Goal: Transaction & Acquisition: Obtain resource

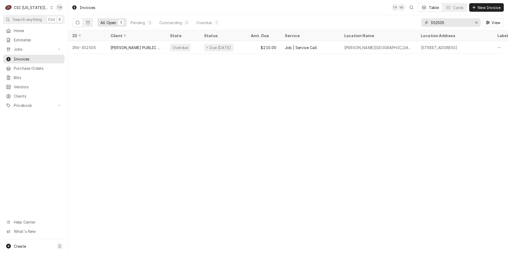
click at [450, 23] on input "302505" at bounding box center [451, 22] width 40 height 8
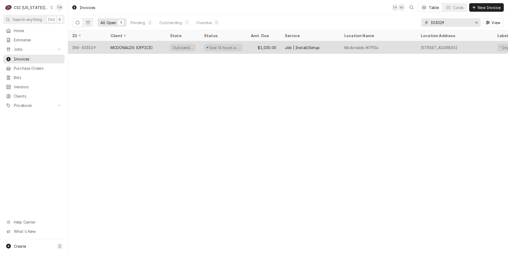
type input "303029"
click at [126, 45] on div "MCDONALDS (OFFICE)" at bounding box center [131, 48] width 42 height 6
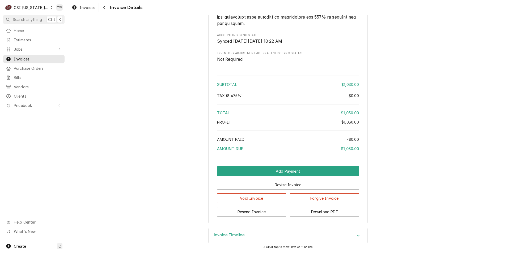
scroll to position [909, 0]
click at [280, 233] on div "Invoice Timeline" at bounding box center [288, 236] width 159 height 15
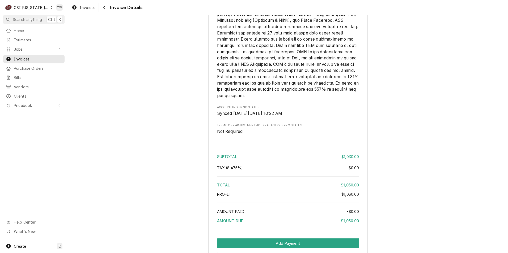
scroll to position [952, 0]
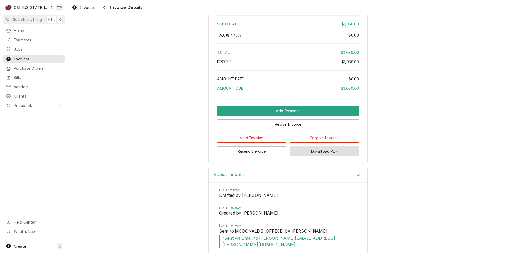
click at [306, 156] on button "Download PDF" at bounding box center [324, 152] width 69 height 10
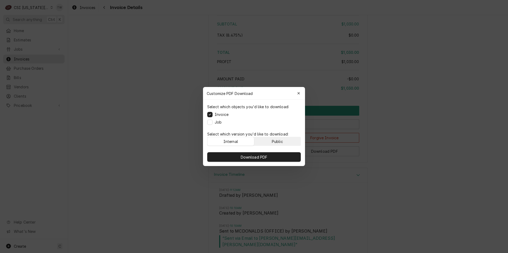
click at [288, 139] on button "Public" at bounding box center [277, 141] width 46 height 8
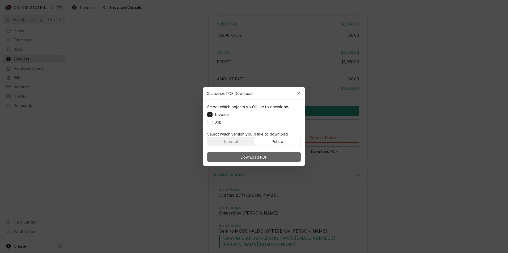
click at [270, 153] on button "Download PDF" at bounding box center [253, 157] width 93 height 10
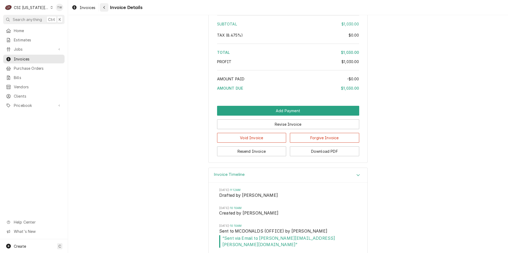
click at [100, 8] on button "Navigate back" at bounding box center [104, 7] width 8 height 8
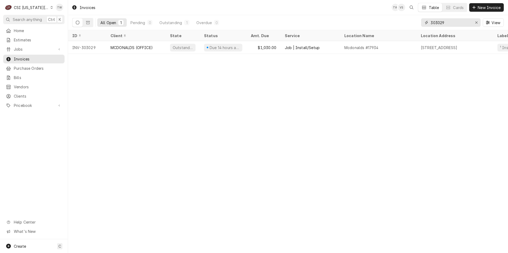
click at [454, 23] on input "303029" at bounding box center [451, 22] width 40 height 8
click at [15, 94] on span "Clients" at bounding box center [38, 96] width 48 height 6
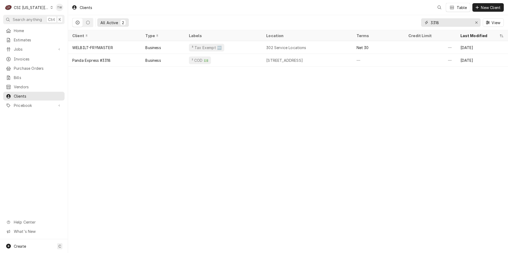
drag, startPoint x: 438, startPoint y: 20, endPoint x: 338, endPoint y: 1, distance: 102.6
click at [339, 1] on div "Clients Table New Client All Active 2 3318 View" at bounding box center [288, 15] width 440 height 30
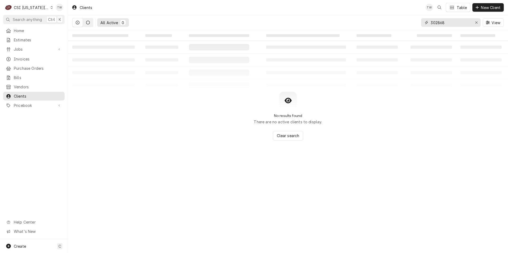
type input "302868"
click at [91, 24] on button "Dynamic Content Wrapper" at bounding box center [88, 22] width 10 height 8
click at [79, 24] on icon "Dynamic Content Wrapper" at bounding box center [78, 23] width 4 height 4
drag, startPoint x: 460, startPoint y: 23, endPoint x: 354, endPoint y: 2, distance: 108.0
click at [354, 2] on div "Clients TW Table New Client All Active 0 302868 View" at bounding box center [288, 15] width 440 height 30
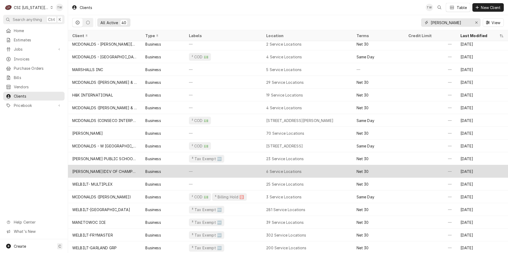
scroll to position [297, 0]
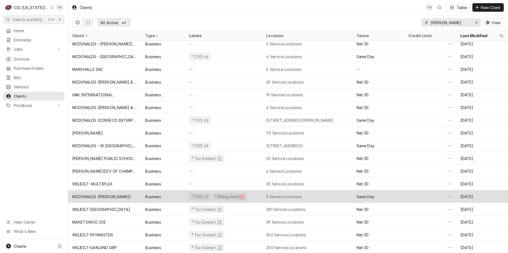
type input "mcdonald"
click at [137, 196] on div "MCDONALDS (TERESA CANSECO)" at bounding box center [104, 196] width 73 height 13
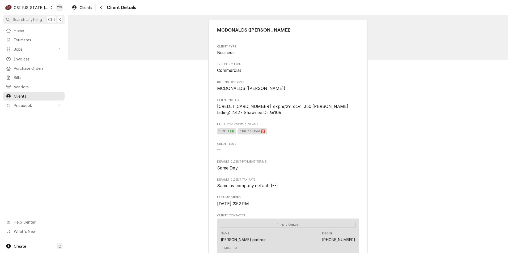
click at [314, 148] on span "--" at bounding box center [288, 150] width 142 height 6
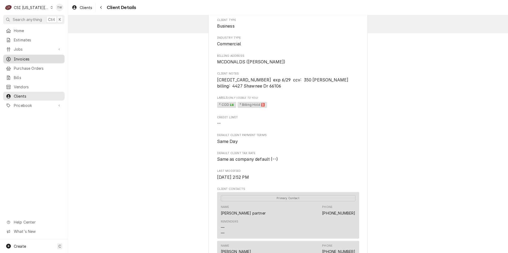
click at [26, 60] on span "Invoices" at bounding box center [38, 59] width 48 height 6
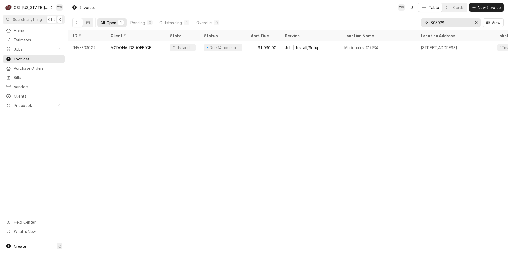
drag, startPoint x: 458, startPoint y: 24, endPoint x: 399, endPoint y: 14, distance: 60.7
click at [399, 14] on div "Invoices TW Table Cards New Invoice All Open 1 Pending 0 Outstanding 1 Overdue …" at bounding box center [288, 15] width 440 height 30
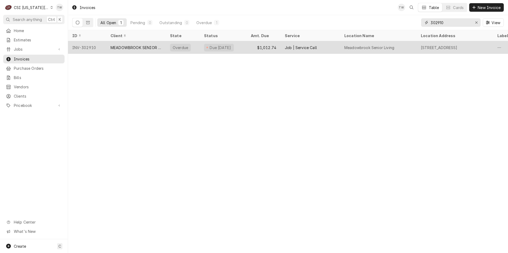
type input "302910"
click at [134, 50] on div "MEADOWBROOK SENIOR LIVING" at bounding box center [135, 47] width 59 height 13
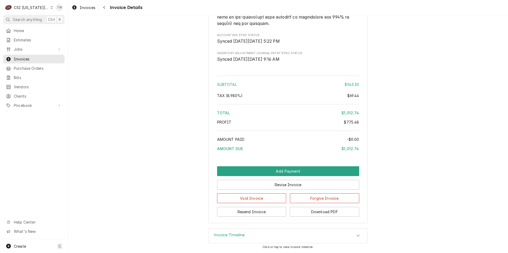
scroll to position [1039, 0]
click at [265, 235] on div "Invoice Timeline" at bounding box center [288, 236] width 159 height 15
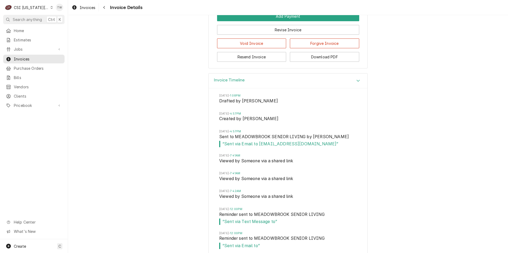
scroll to position [1198, 0]
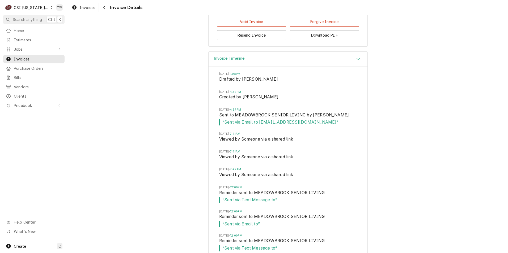
drag, startPoint x: 325, startPoint y: 148, endPoint x: 220, endPoint y: 148, distance: 104.4
click at [220, 126] on span "“ Sent via Email to ACCOUNTING068@MEADOWBROOKKANSAS.COM ”" at bounding box center [288, 122] width 138 height 6
copy span "ACCOUNTING068@MEADOWBROOKKANSAS.COM"
click at [100, 10] on button "Navigate back" at bounding box center [104, 7] width 8 height 8
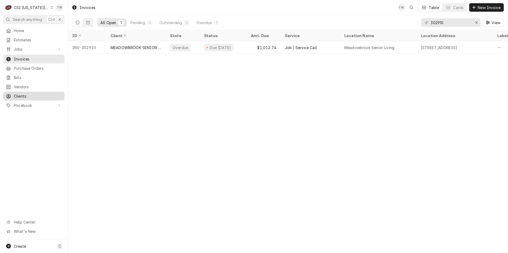
click at [22, 93] on span "Clients" at bounding box center [38, 96] width 48 height 6
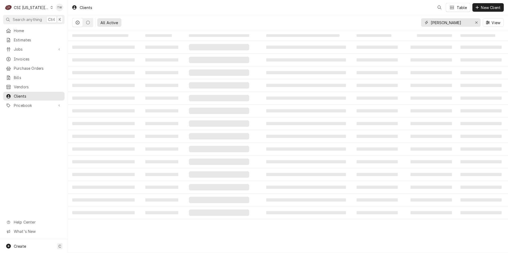
drag, startPoint x: 453, startPoint y: 23, endPoint x: 362, endPoint y: 20, distance: 91.4
click at [362, 20] on div "All Active mcdonald View" at bounding box center [287, 22] width 431 height 15
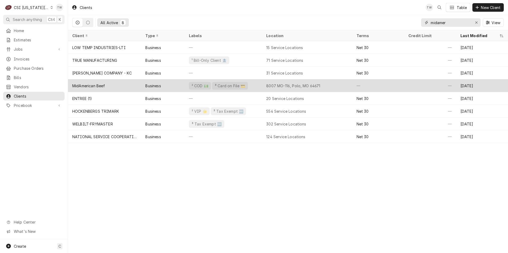
type input "midamer"
click at [120, 84] on div "MidAmerican Beef" at bounding box center [104, 85] width 73 height 13
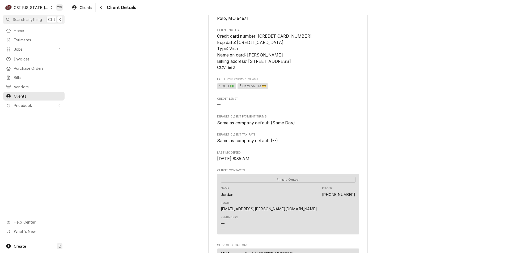
scroll to position [133, 0]
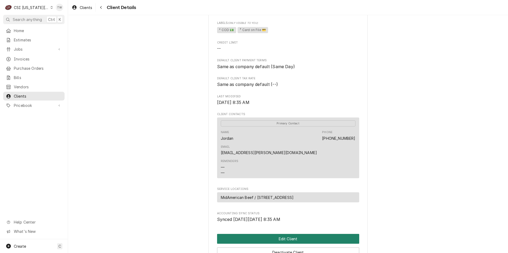
click at [250, 234] on button "Edit Client" at bounding box center [288, 239] width 142 height 10
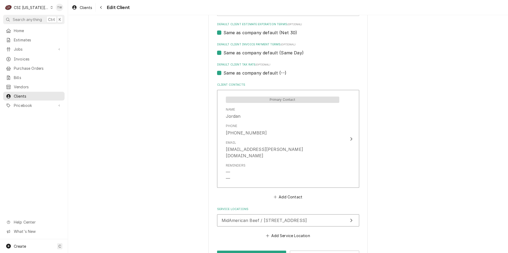
scroll to position [345, 0]
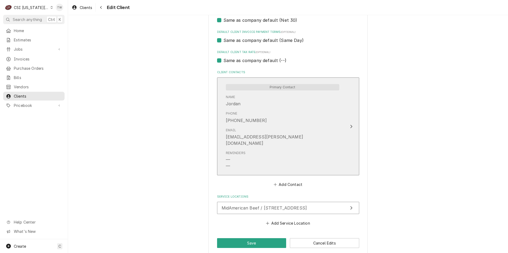
click at [280, 140] on div "jordan.murphy@midambeafs.com" at bounding box center [282, 140] width 113 height 13
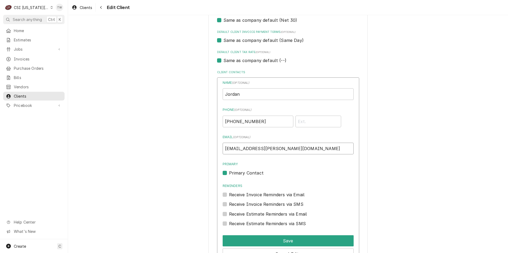
click at [278, 150] on input "jordan.murphy@midambeafs.com" at bounding box center [288, 149] width 131 height 12
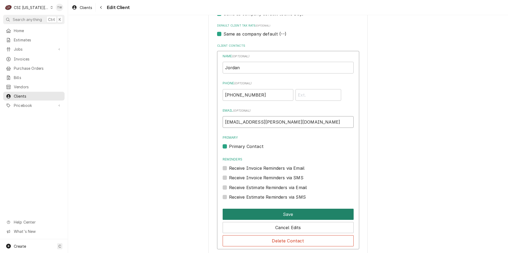
type input "[EMAIL_ADDRESS][PERSON_NAME][DOMAIN_NAME]"
click at [275, 212] on button "Save" at bounding box center [288, 214] width 131 height 11
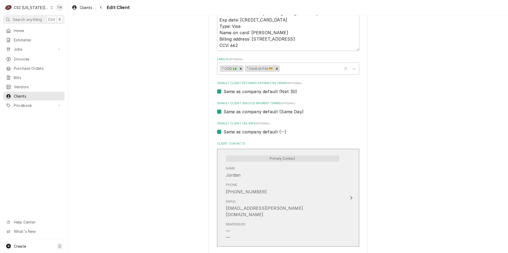
scroll to position [212, 0]
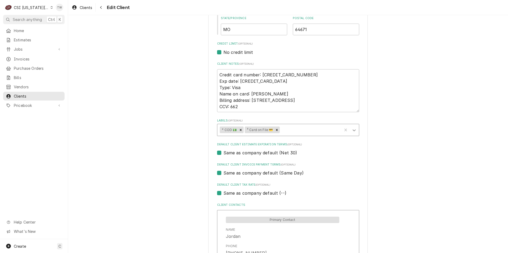
click at [352, 133] on icon "Labels" at bounding box center [353, 130] width 5 height 5
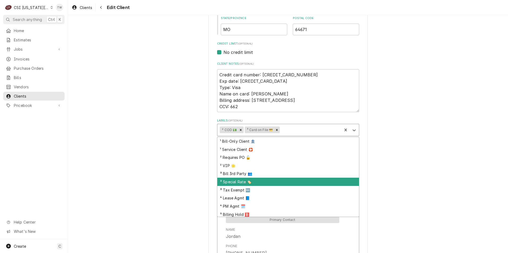
scroll to position [18, 0]
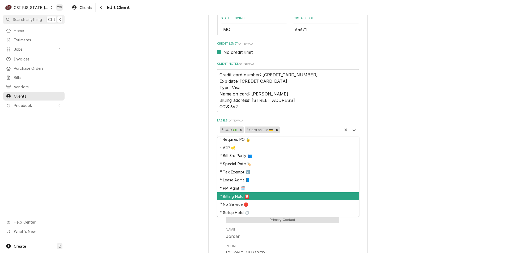
click at [276, 198] on div "⁵ Billing Hold 🅱️" at bounding box center [288, 197] width 142 height 8
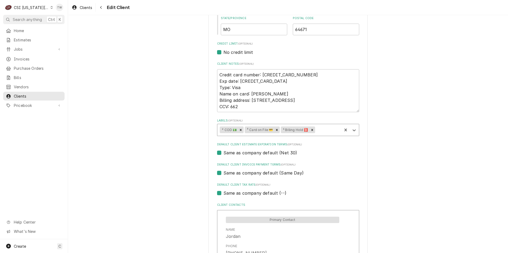
click at [173, 188] on div "Please provide the following information about your client: Client Type Industr…" at bounding box center [288, 100] width 440 height 584
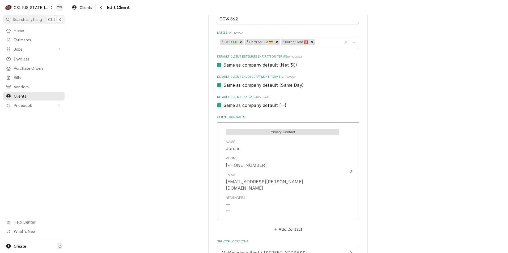
scroll to position [345, 0]
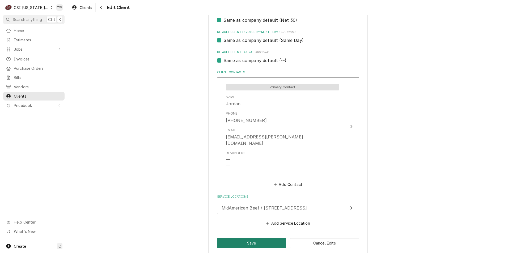
click at [243, 239] on button "Save" at bounding box center [251, 244] width 69 height 10
type textarea "x"
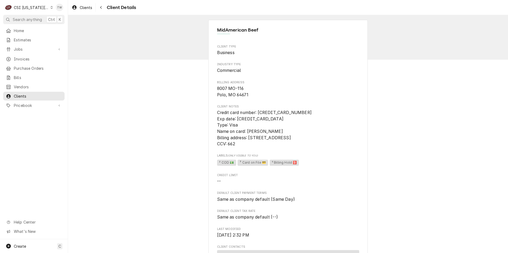
drag, startPoint x: 103, startPoint y: 8, endPoint x: 105, endPoint y: 18, distance: 10.4
click at [103, 8] on div "Navigate back" at bounding box center [100, 7] width 5 height 5
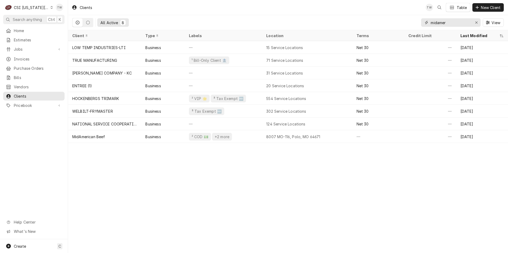
drag, startPoint x: 455, startPoint y: 25, endPoint x: 357, endPoint y: 19, distance: 98.4
click at [357, 19] on div "All Active 8 midamer View" at bounding box center [287, 22] width 431 height 15
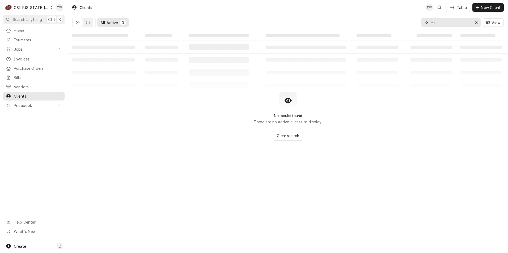
type input "m"
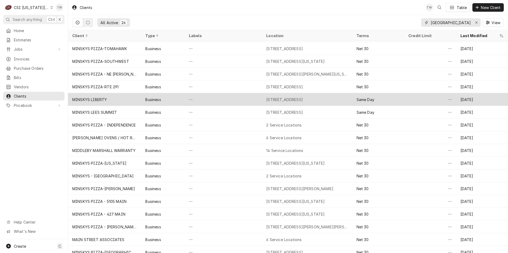
scroll to position [42, 0]
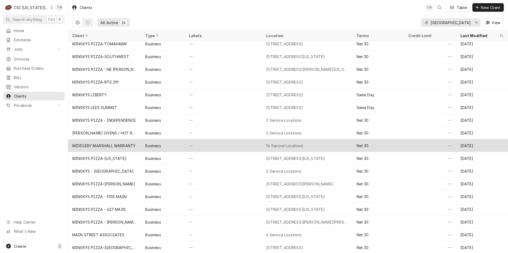
type input "minsk"
click at [113, 144] on div "MIDDLEBY MARSHALL WARRANTY" at bounding box center [103, 146] width 63 height 6
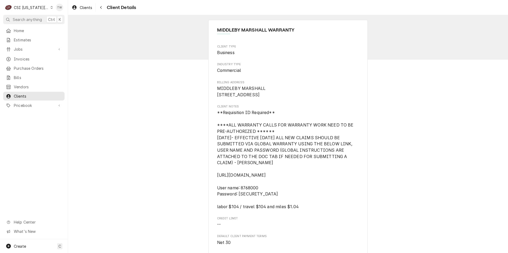
drag, startPoint x: 101, startPoint y: 8, endPoint x: 101, endPoint y: 13, distance: 4.8
click at [101, 8] on icon "Navigate back" at bounding box center [101, 8] width 2 height 4
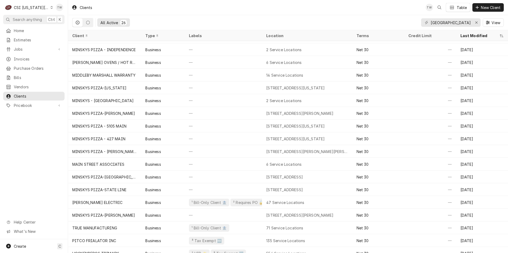
scroll to position [118, 0]
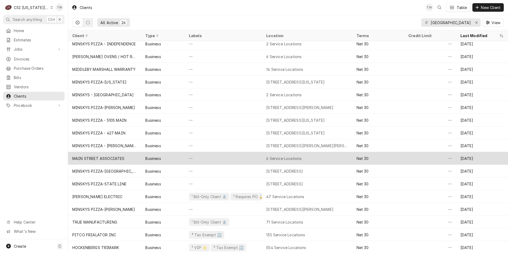
click at [134, 160] on div "MAIN STREET ASSOCIATES" at bounding box center [104, 158] width 73 height 13
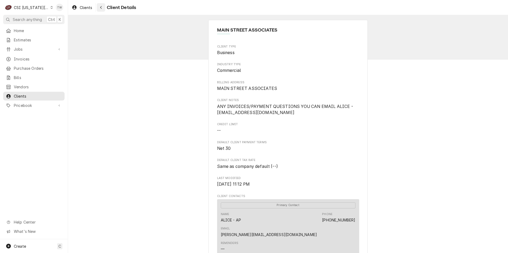
click at [100, 7] on icon "Navigate back" at bounding box center [101, 8] width 2 height 4
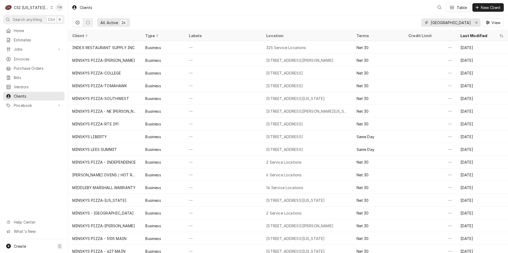
drag, startPoint x: 452, startPoint y: 23, endPoint x: 395, endPoint y: 13, distance: 58.0
click at [396, 13] on div "Clients Table New Client All Active 26 minsk View" at bounding box center [288, 15] width 440 height 30
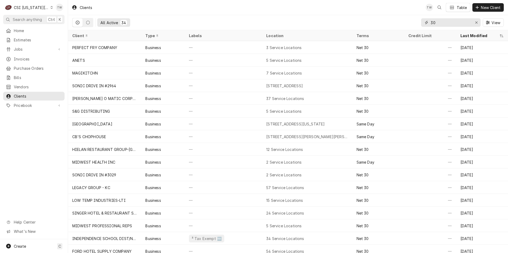
type input "3"
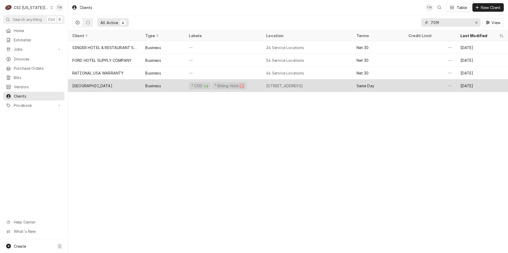
type input "7019"
click at [95, 85] on div "[GEOGRAPHIC_DATA]" at bounding box center [92, 86] width 40 height 6
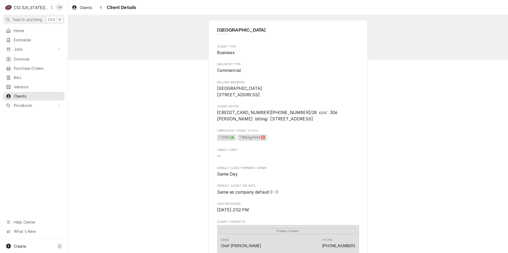
scroll to position [27, 0]
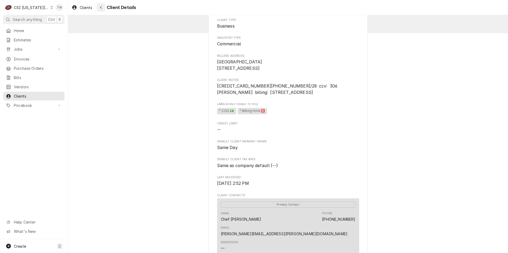
click at [104, 10] on button "Navigate back" at bounding box center [101, 7] width 8 height 8
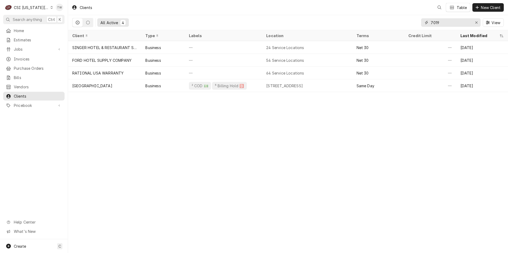
drag, startPoint x: 441, startPoint y: 23, endPoint x: 336, endPoint y: 12, distance: 105.2
click at [336, 12] on div "Clients Table New Client All Active 4 7019 View" at bounding box center [288, 15] width 440 height 30
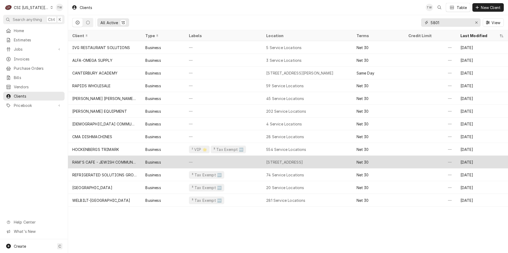
type input "5801"
click at [123, 161] on div "RAM'S CAFE - JEWISH COMMUNITY CAMPUS" at bounding box center [104, 163] width 65 height 6
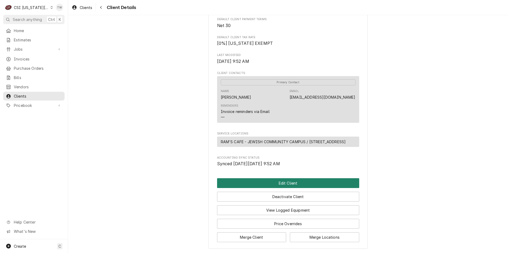
scroll to position [154, 0]
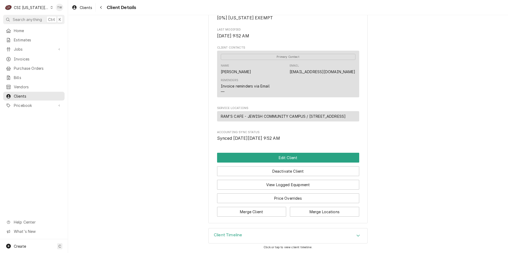
click at [276, 233] on div "Client Timeline" at bounding box center [288, 236] width 159 height 15
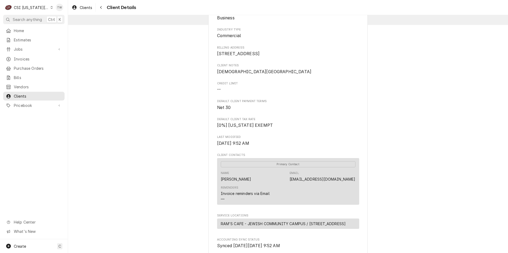
scroll to position [0, 0]
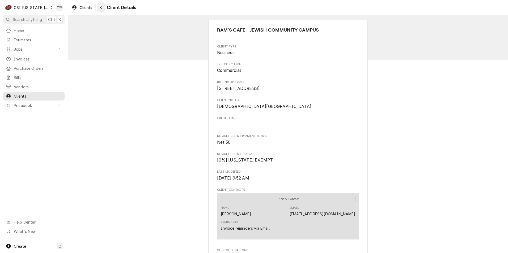
click at [102, 7] on icon "Navigate back" at bounding box center [101, 8] width 2 height 4
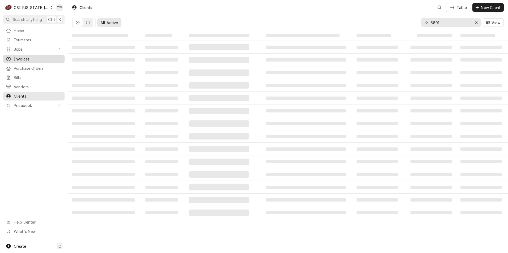
click at [42, 55] on link "Invoices" at bounding box center [33, 59] width 61 height 9
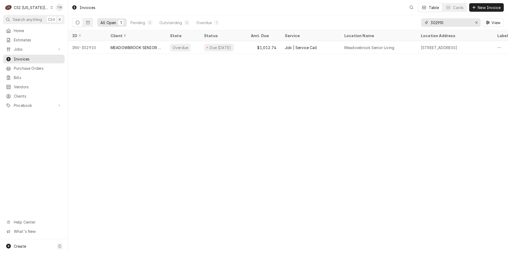
drag, startPoint x: 447, startPoint y: 22, endPoint x: 325, endPoint y: 10, distance: 122.7
click at [325, 10] on div "Invoices Table Cards New Invoice All Open 1 Pending 0 Outstanding 0 Overdue 1 3…" at bounding box center [288, 15] width 440 height 30
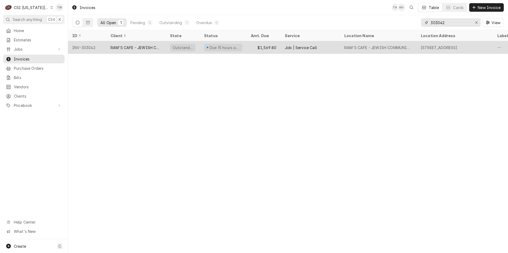
type input "303042"
click at [133, 43] on div "RAM'S CAFE - JEWISH COMMUNITY CAMPUS" at bounding box center [135, 47] width 59 height 13
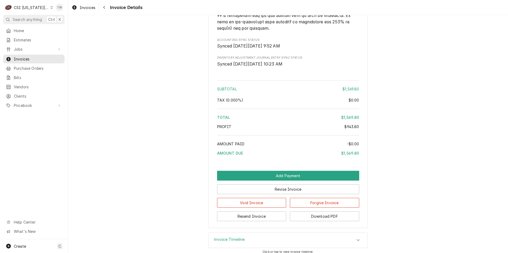
scroll to position [1192, 0]
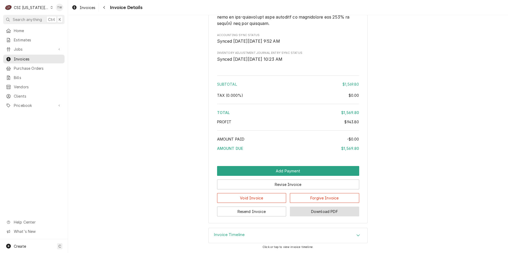
click at [327, 209] on button "Download PDF" at bounding box center [324, 212] width 69 height 10
